Goal: Find specific page/section: Find specific page/section

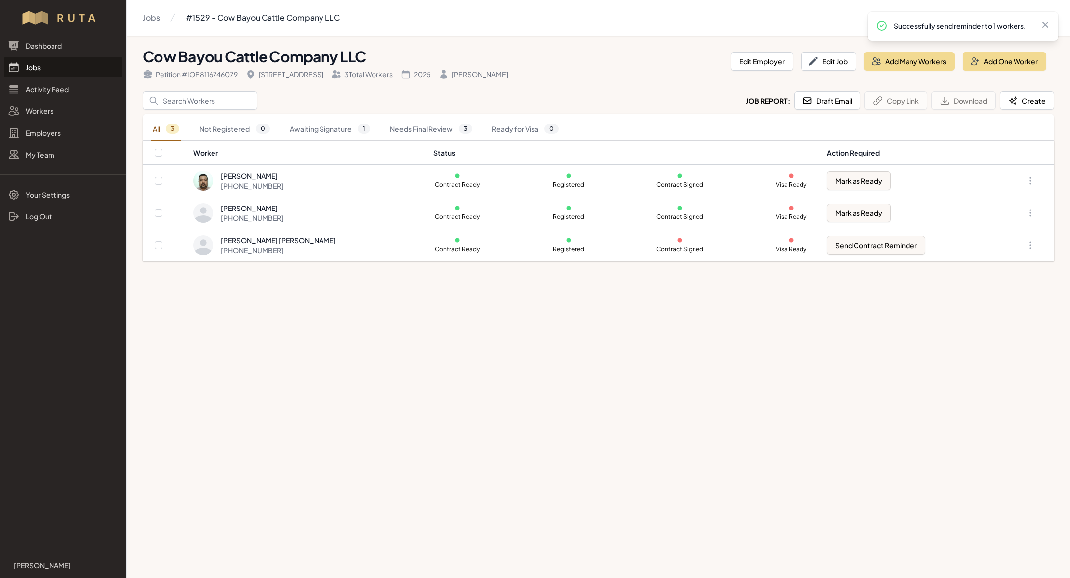
click at [38, 65] on link "Jobs" at bounding box center [63, 67] width 118 height 20
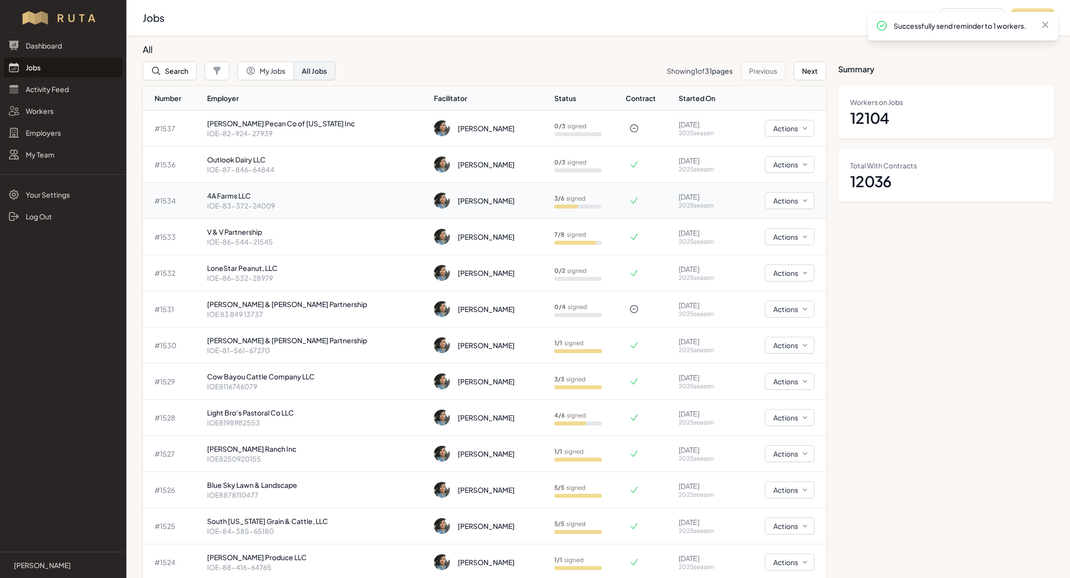
click at [266, 195] on p "4A Farms LLC" at bounding box center [316, 196] width 219 height 10
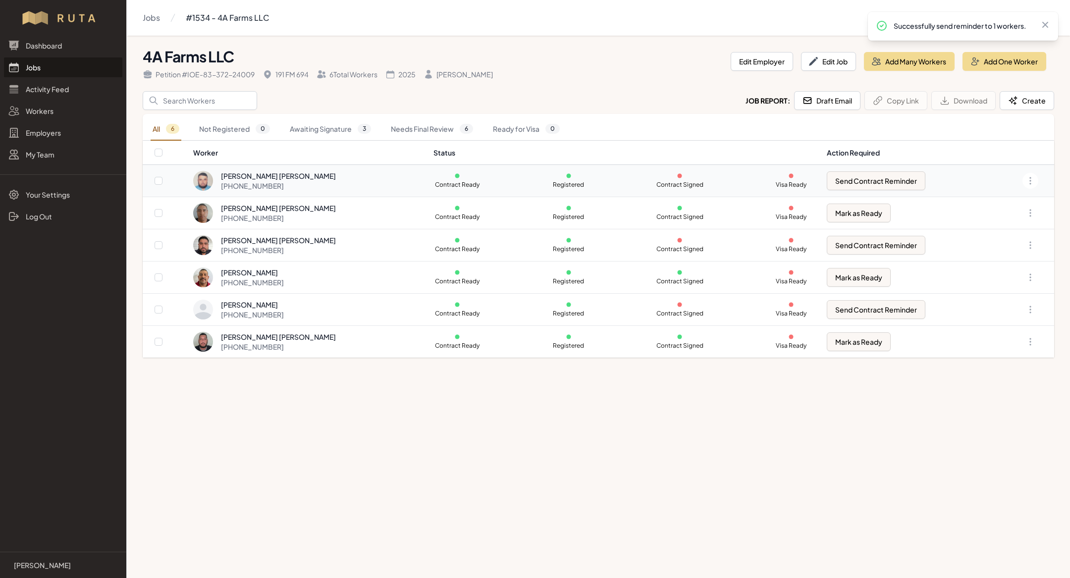
click at [331, 174] on div "[PERSON_NAME] [PERSON_NAME] [PHONE_NUMBER]" at bounding box center [307, 181] width 228 height 20
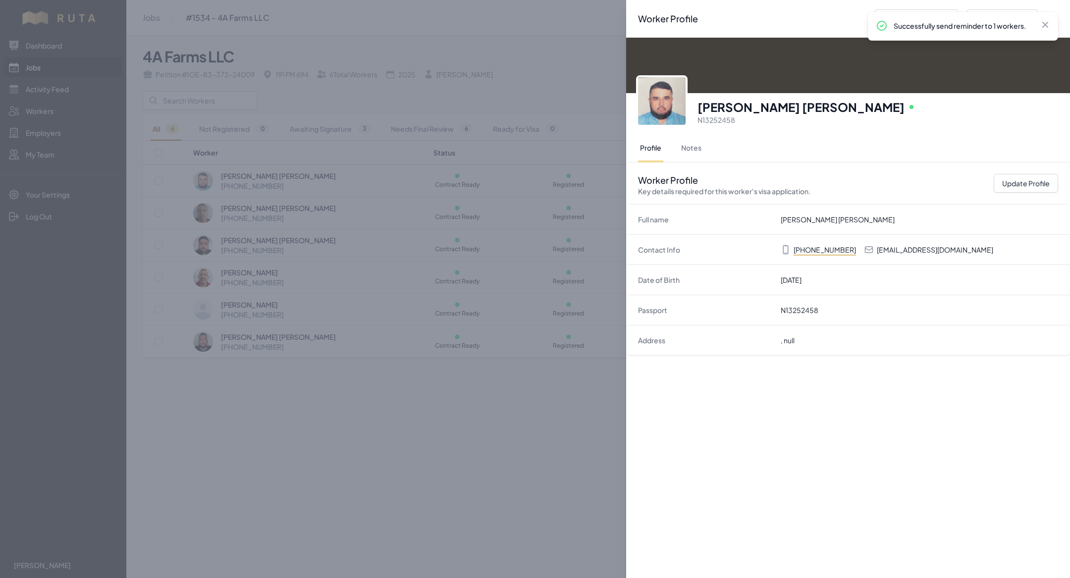
click at [925, 248] on p "[EMAIL_ADDRESS][DOMAIN_NAME]" at bounding box center [935, 250] width 116 height 10
copy p "[EMAIL_ADDRESS][DOMAIN_NAME]"
click at [282, 186] on div "Worker Profile Previous Worker Next Worker Close panel [PERSON_NAME] [PERSON_NA…" at bounding box center [535, 289] width 1070 height 578
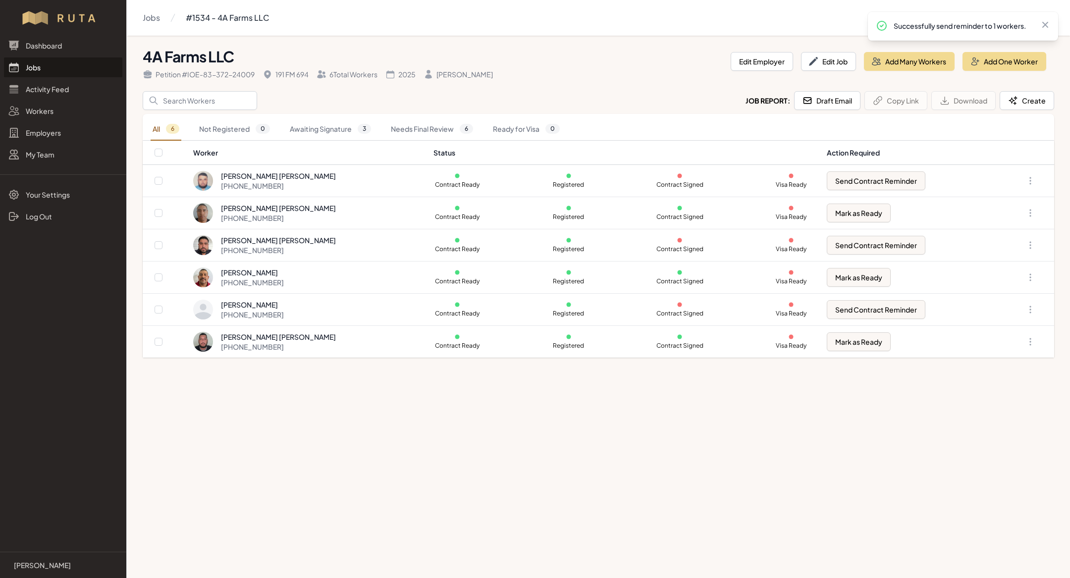
click at [68, 65] on link "Jobs" at bounding box center [63, 67] width 118 height 20
